Goal: Information Seeking & Learning: Learn about a topic

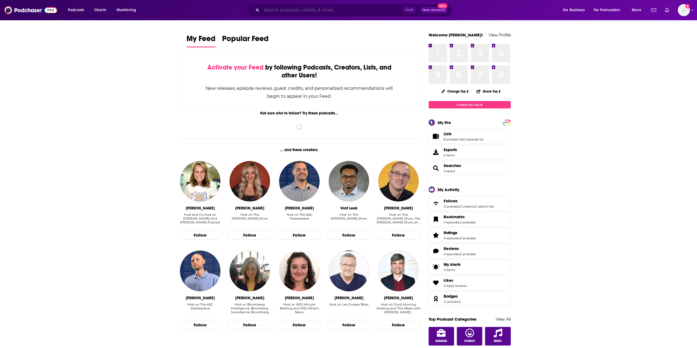
click at [334, 10] on input "Search podcasts, credits, & more..." at bounding box center [331, 10] width 141 height 9
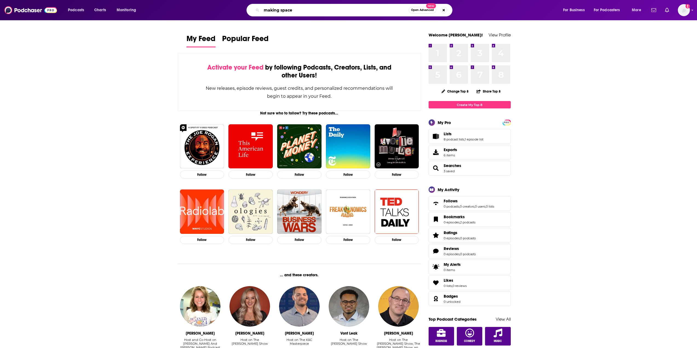
type input "making space"
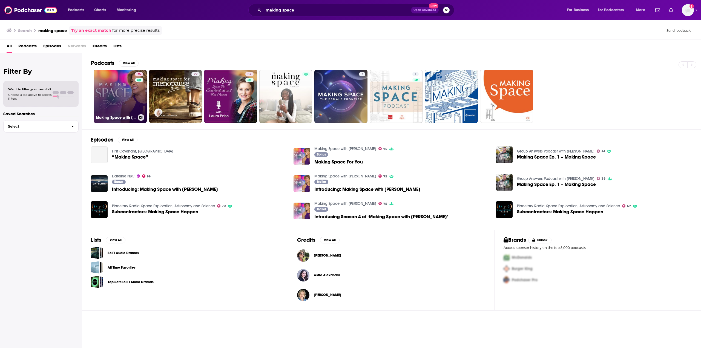
click at [131, 89] on link "75 Making Space with [PERSON_NAME]" at bounding box center [120, 96] width 53 height 53
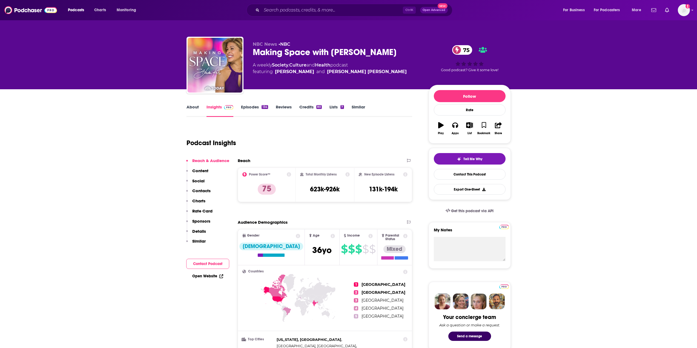
click at [197, 106] on link "About" at bounding box center [192, 110] width 12 height 13
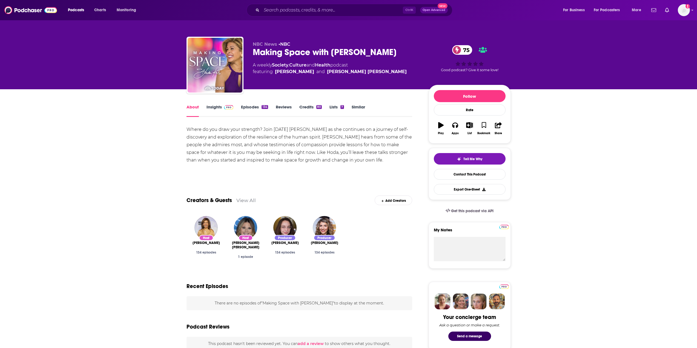
click at [219, 106] on link "Insights" at bounding box center [219, 110] width 27 height 13
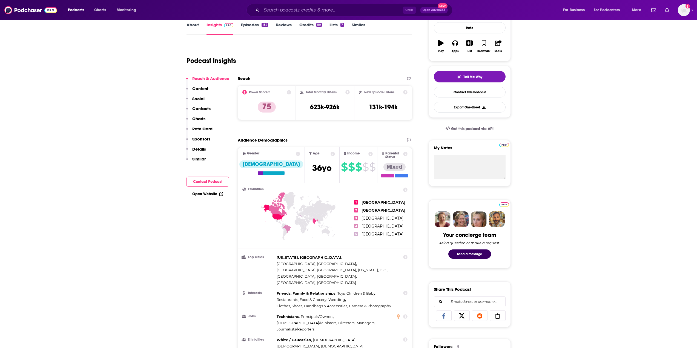
click at [207, 109] on p "Contacts" at bounding box center [201, 108] width 18 height 5
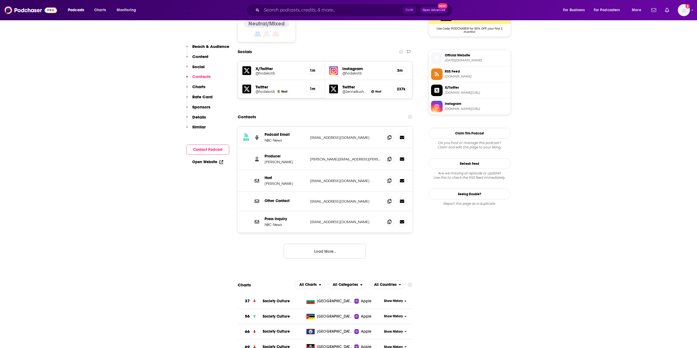
scroll to position [469, 0]
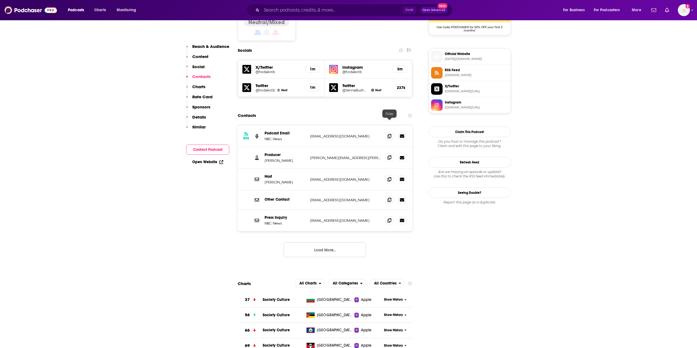
click at [387, 153] on span at bounding box center [389, 157] width 8 height 8
click at [203, 59] on p "Content" at bounding box center [200, 56] width 16 height 5
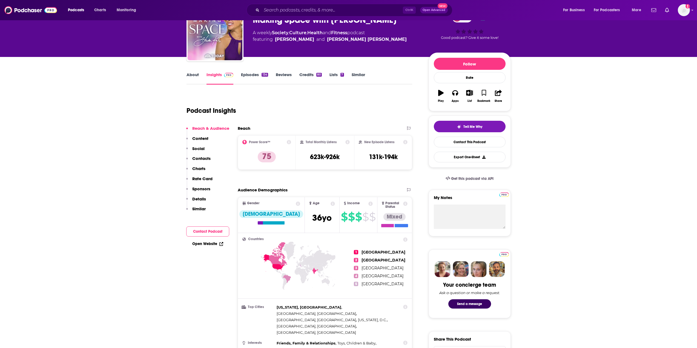
scroll to position [0, 0]
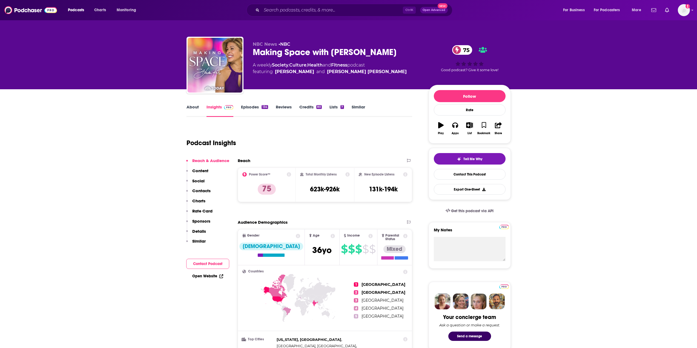
click at [196, 107] on link "About" at bounding box center [192, 110] width 12 height 13
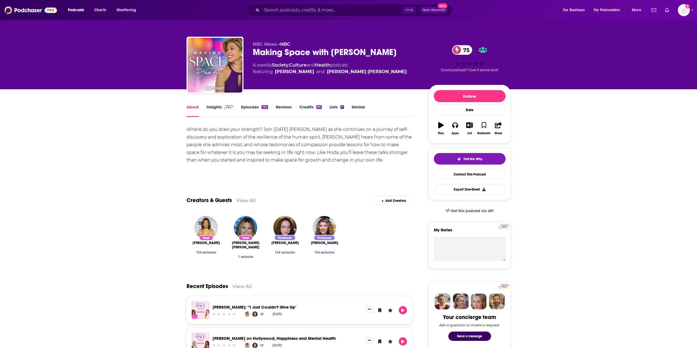
click at [252, 111] on link "Episodes 134" at bounding box center [254, 110] width 27 height 13
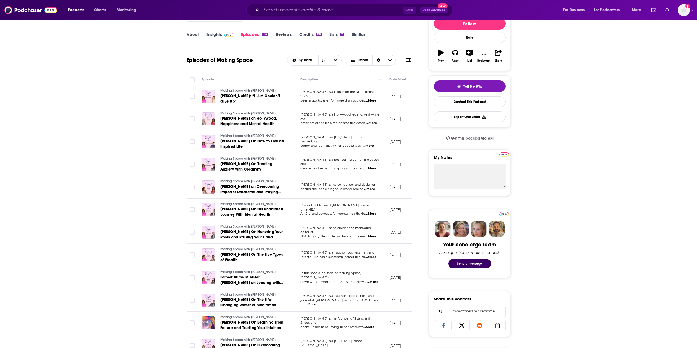
scroll to position [82, 0]
